Goal: Task Accomplishment & Management: Manage account settings

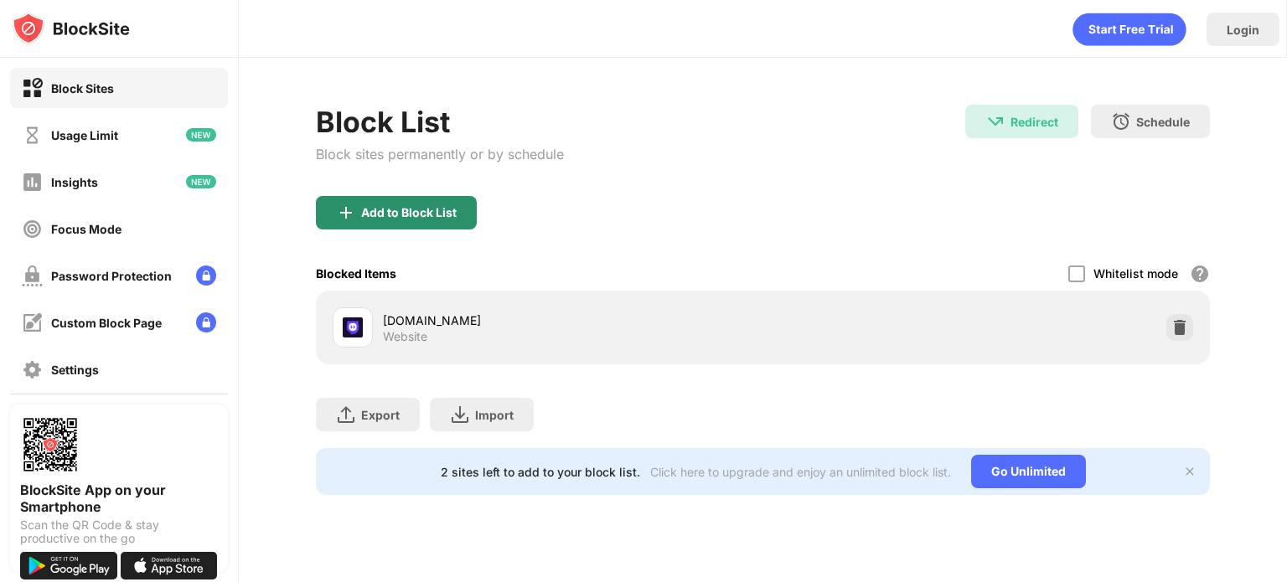
click at [411, 212] on div "Add to Block List" at bounding box center [409, 212] width 96 height 13
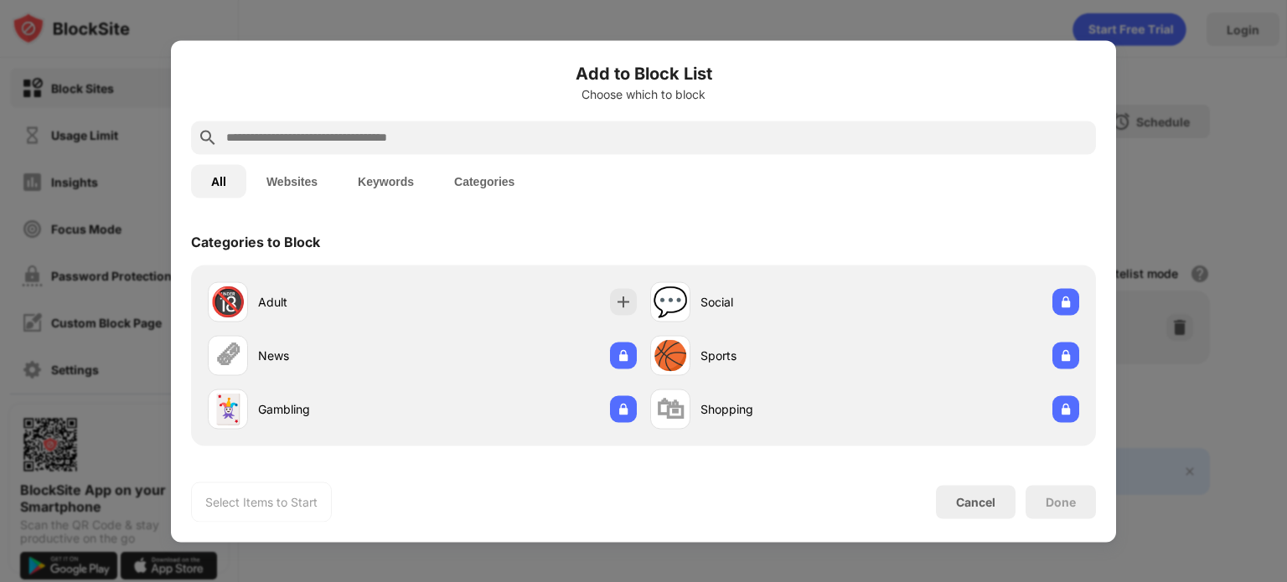
click at [336, 142] on input "text" at bounding box center [657, 137] width 865 height 20
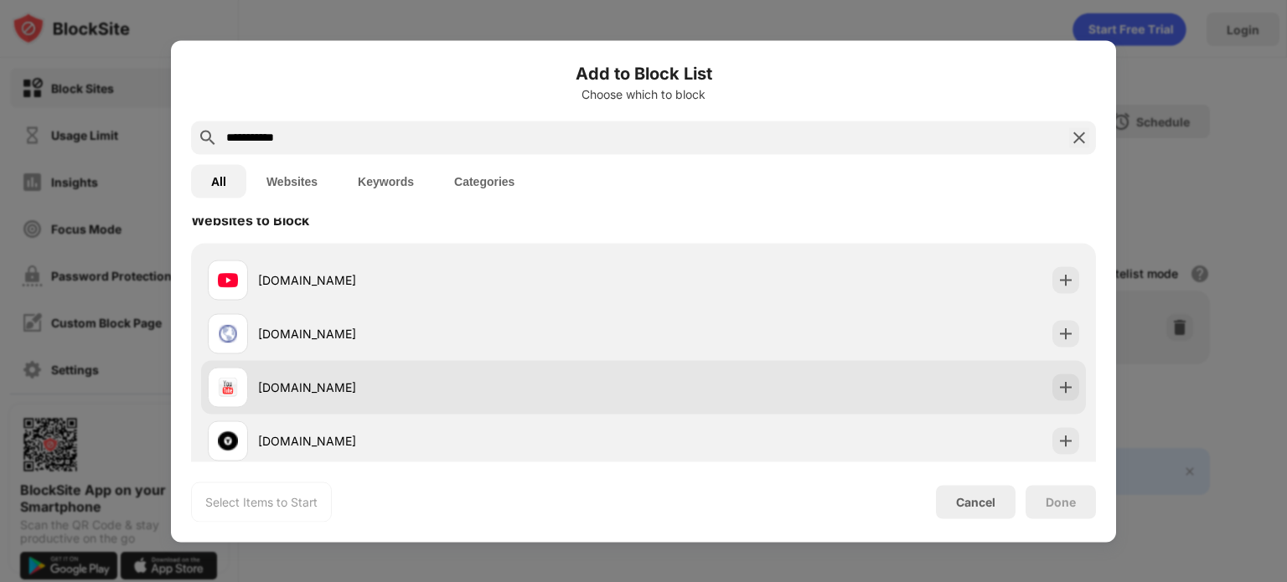
scroll to position [20, 0]
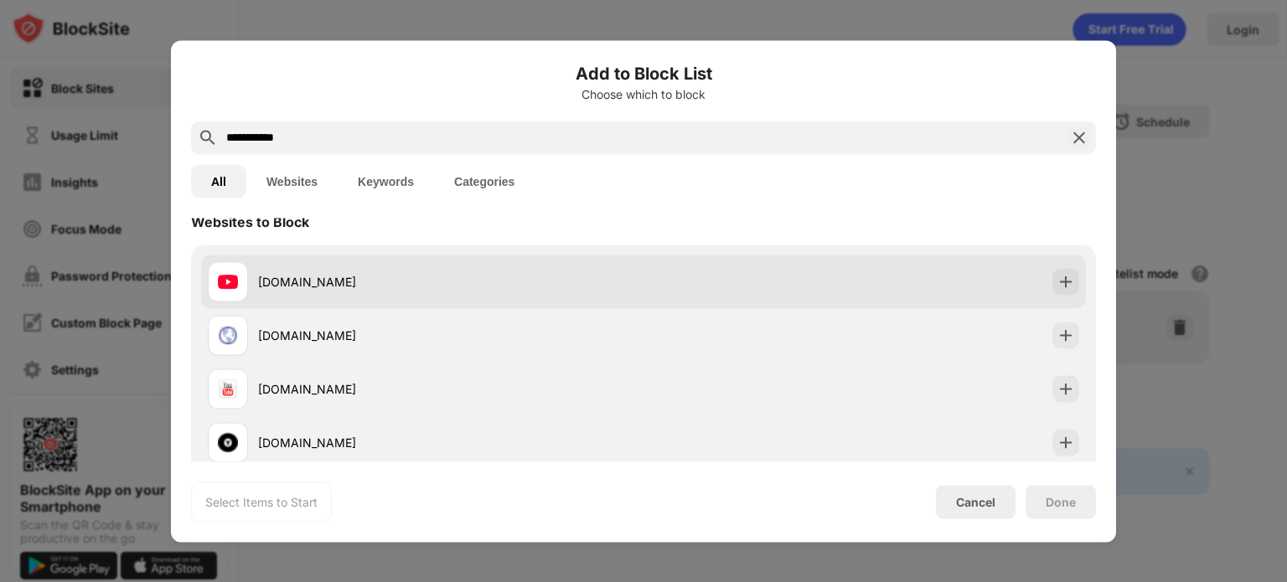
type input "**********"
click at [1058, 294] on div "[DOMAIN_NAME]" at bounding box center [643, 282] width 885 height 54
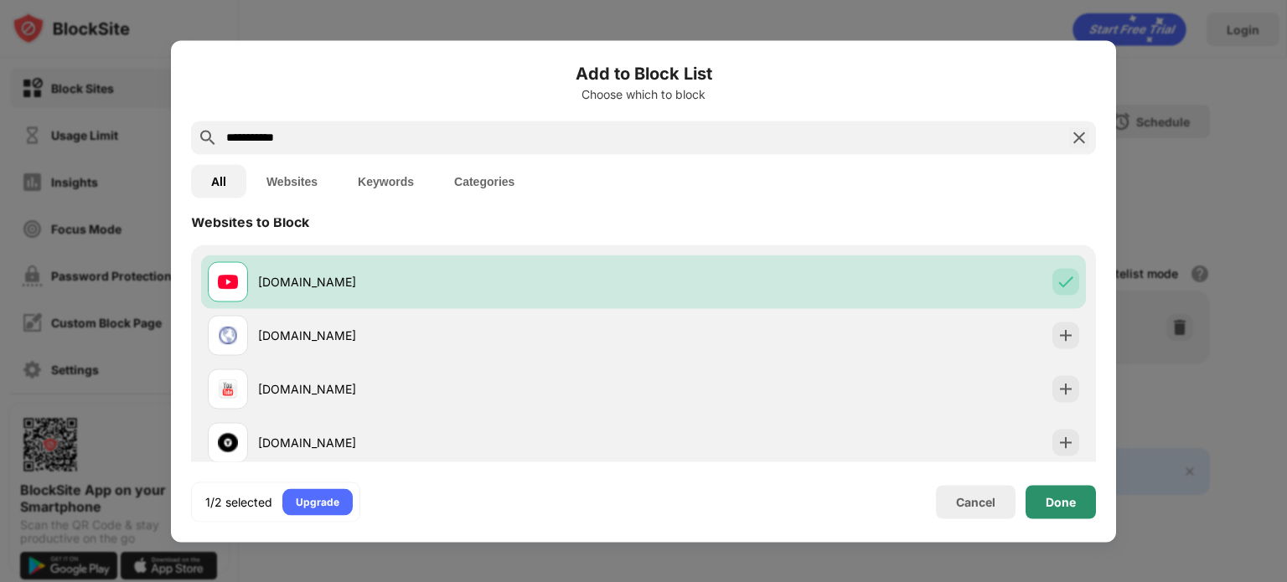
click at [1063, 495] on div "Done" at bounding box center [1061, 501] width 30 height 13
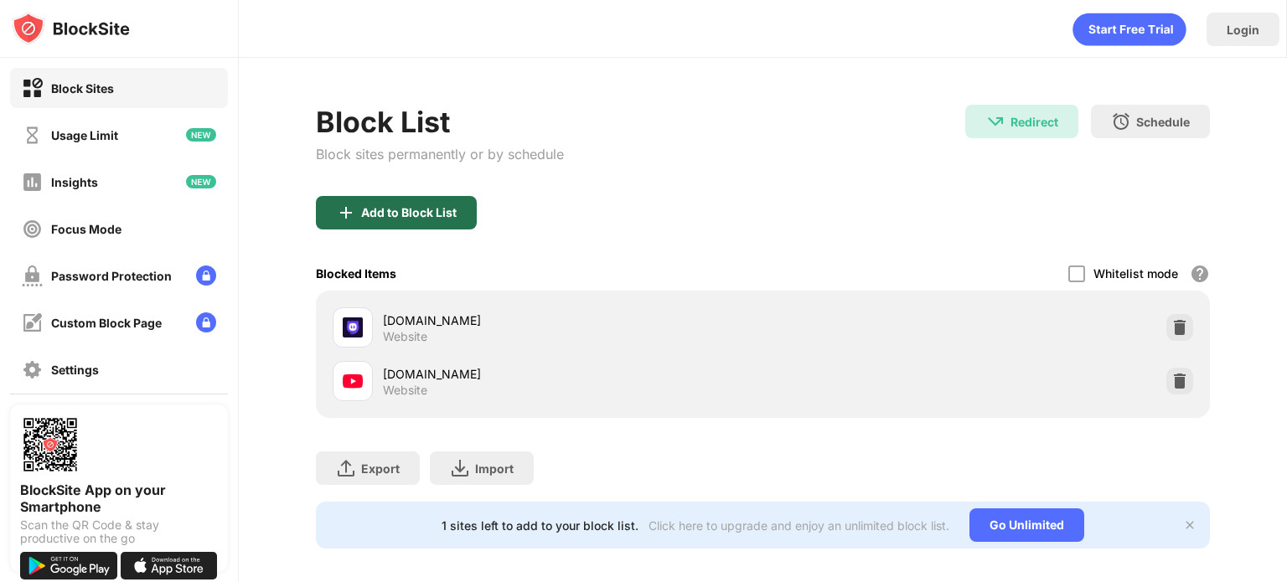
click at [415, 218] on div "Add to Block List" at bounding box center [409, 212] width 96 height 13
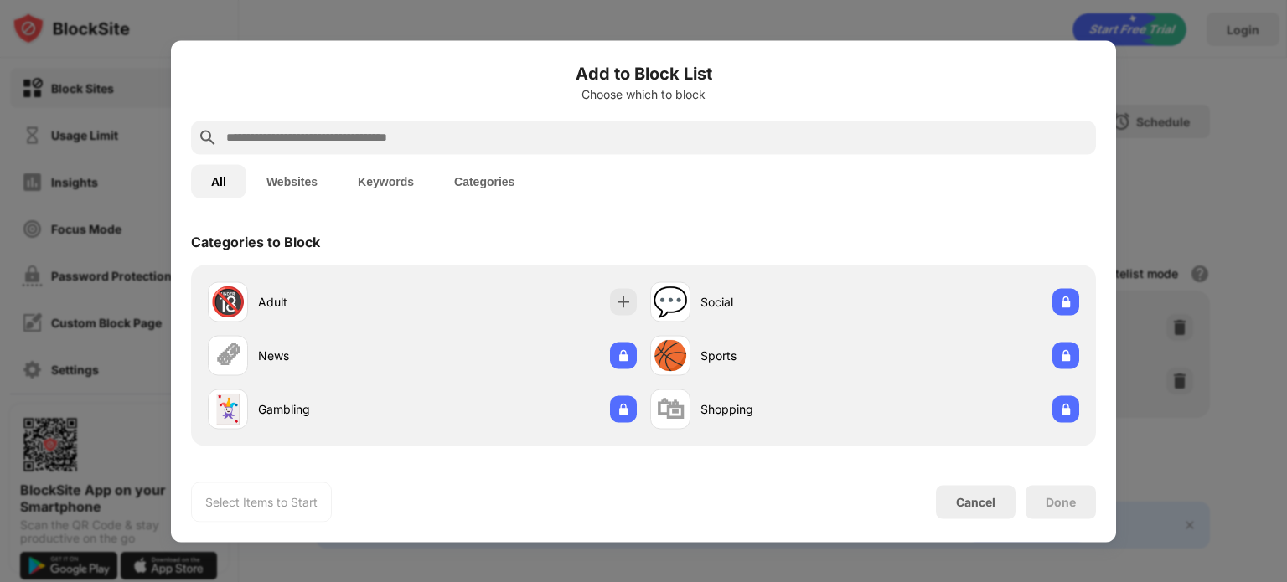
click at [364, 137] on input "text" at bounding box center [657, 137] width 865 height 20
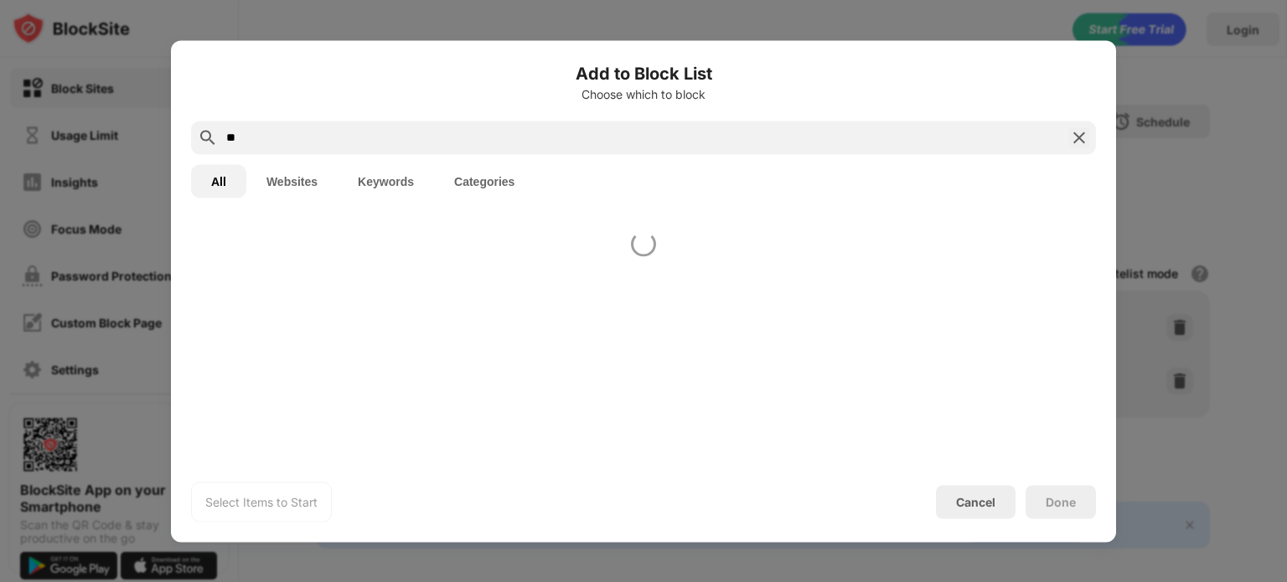
type input "*"
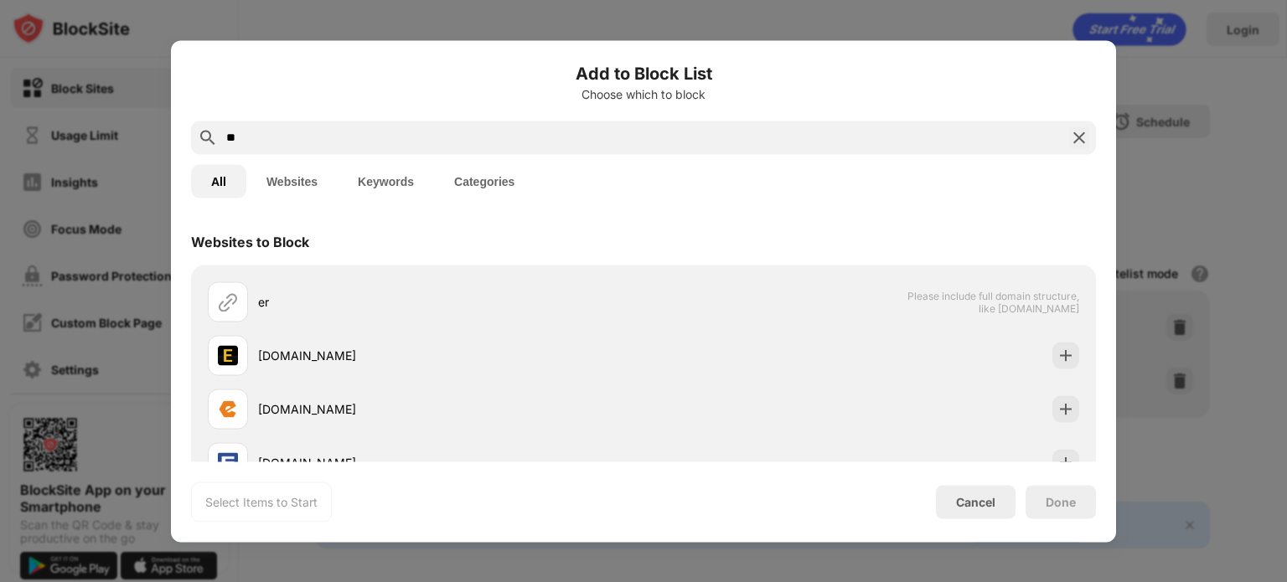
type input "*"
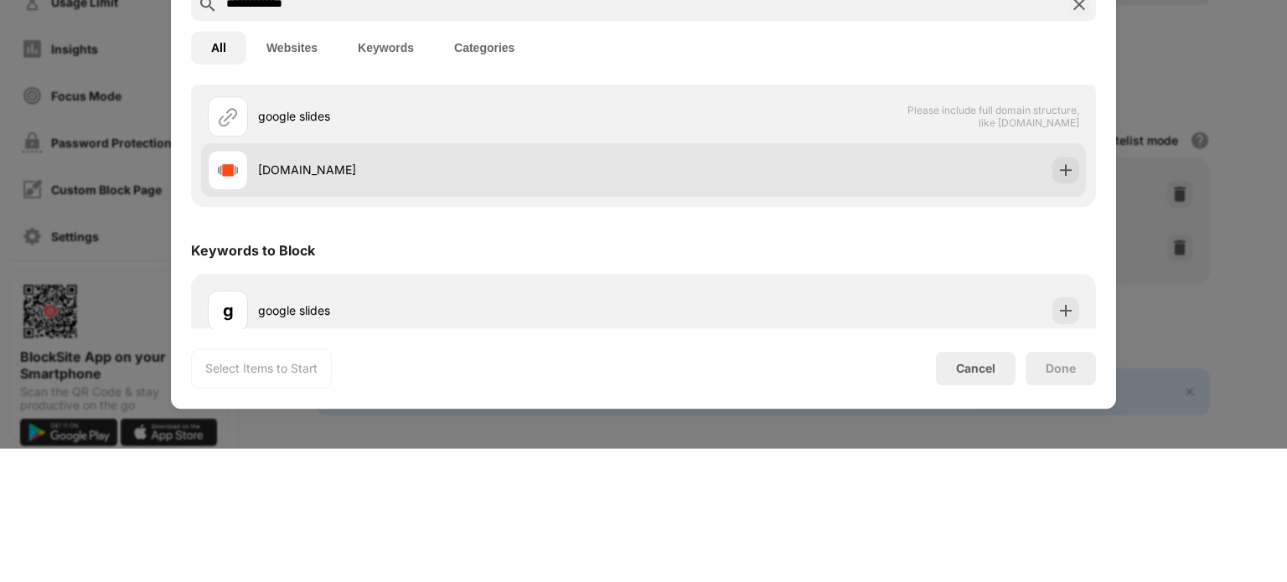
scroll to position [53, 0]
type input "**********"
click at [1006, 307] on div "[DOMAIN_NAME]" at bounding box center [643, 303] width 885 height 54
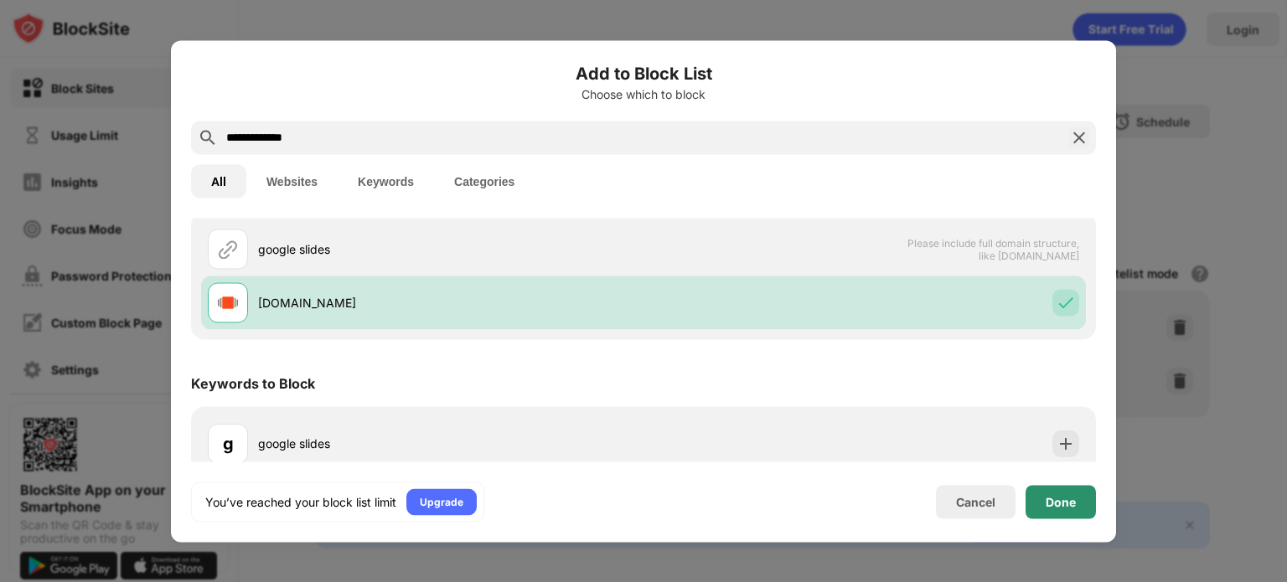
click at [1058, 508] on div "Done" at bounding box center [1061, 501] width 30 height 13
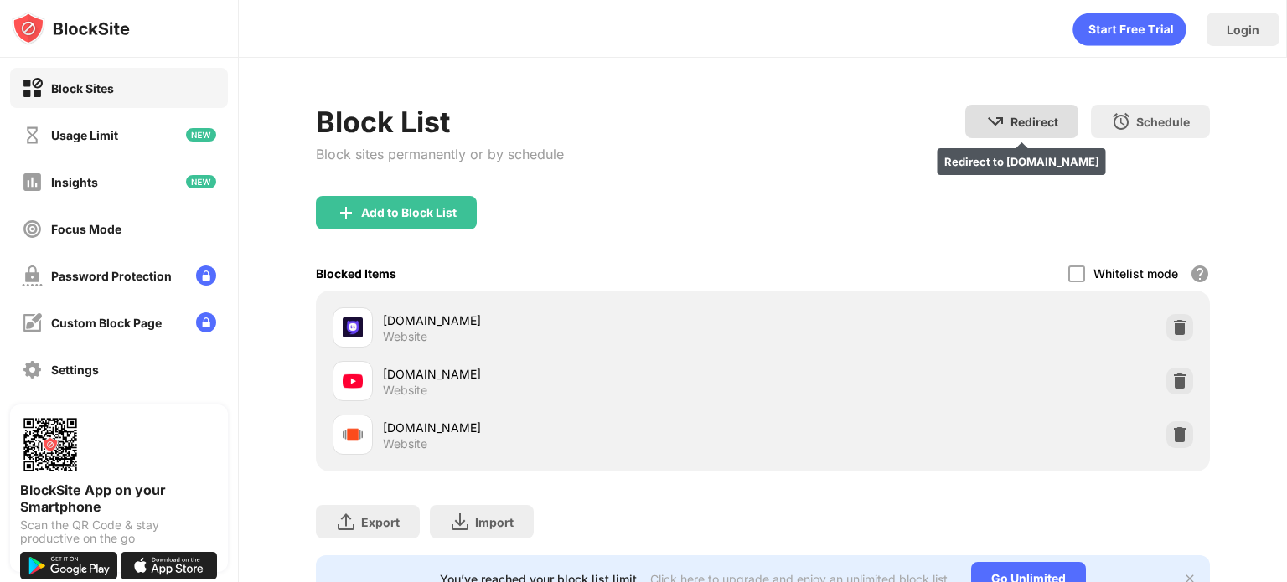
click at [1011, 118] on div "Redirect" at bounding box center [1035, 122] width 48 height 14
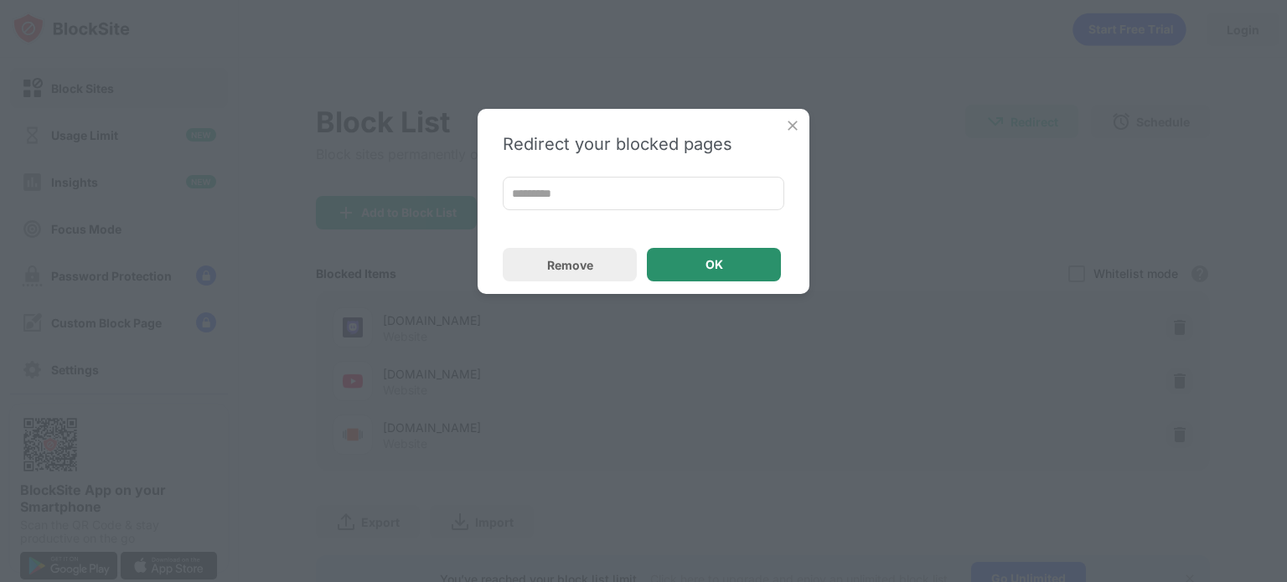
click at [706, 258] on div "OK" at bounding box center [715, 264] width 18 height 13
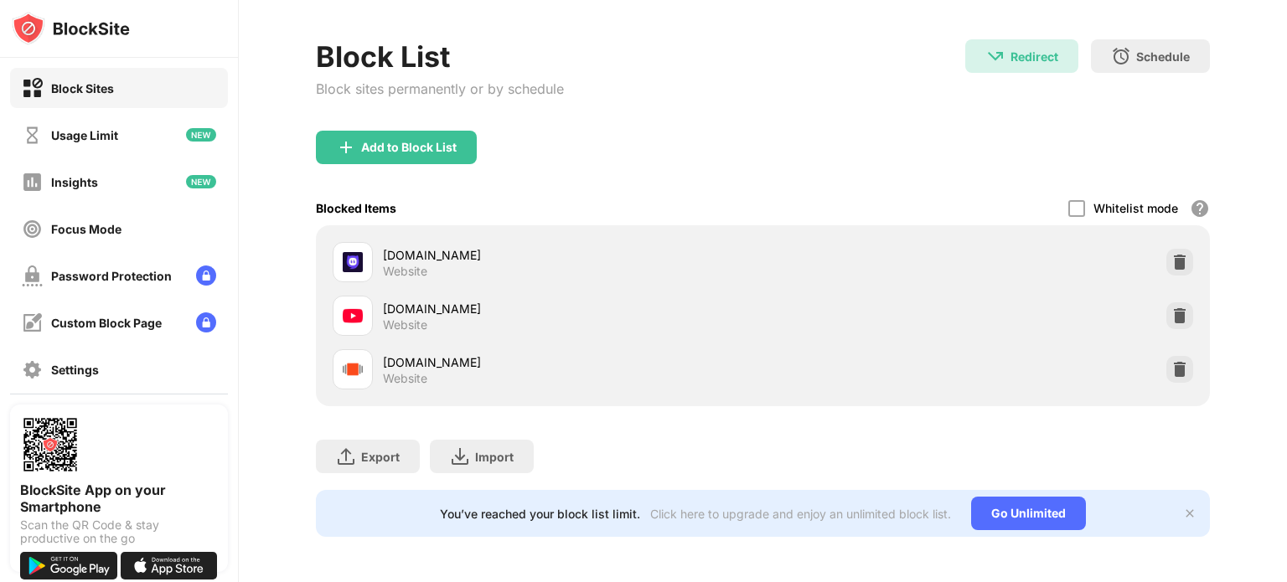
scroll to position [0, 0]
